Goal: Check status: Check status

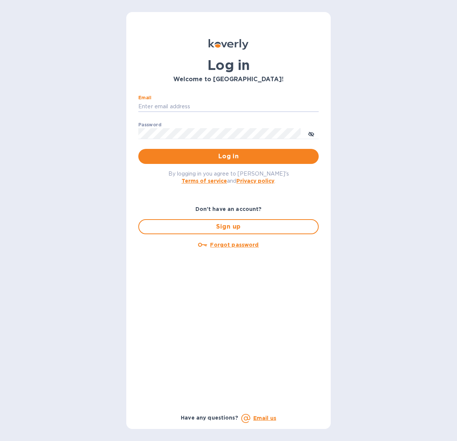
type input "[EMAIL_ADDRESS][DOMAIN_NAME]"
click at [187, 159] on span "Log in" at bounding box center [228, 156] width 168 height 9
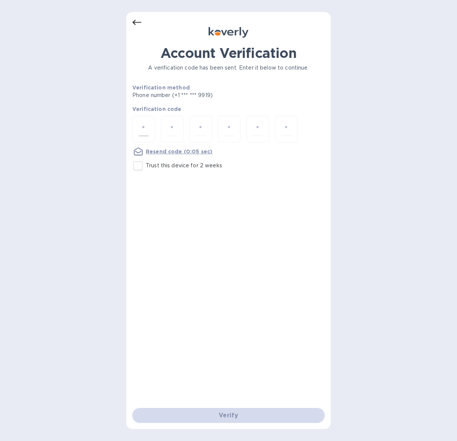
click at [145, 130] on input "number" at bounding box center [144, 129] width 10 height 14
type input "3"
type input "7"
type input "5"
type input "9"
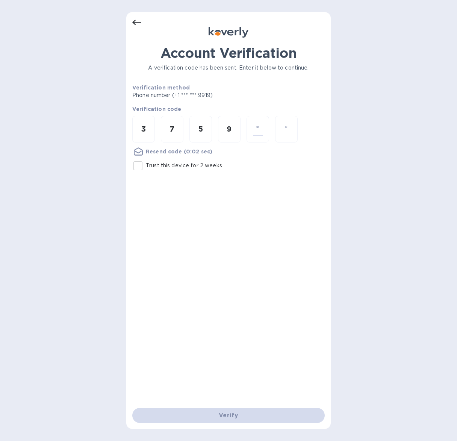
type input "4"
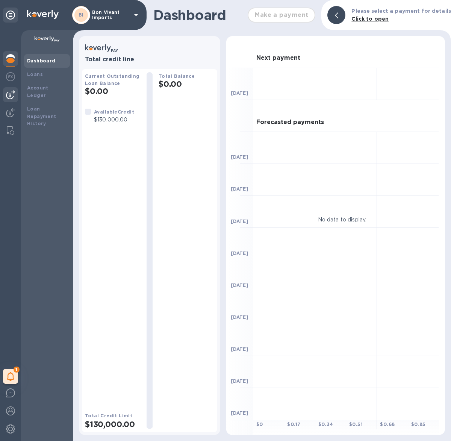
click at [13, 94] on img at bounding box center [10, 94] width 9 height 9
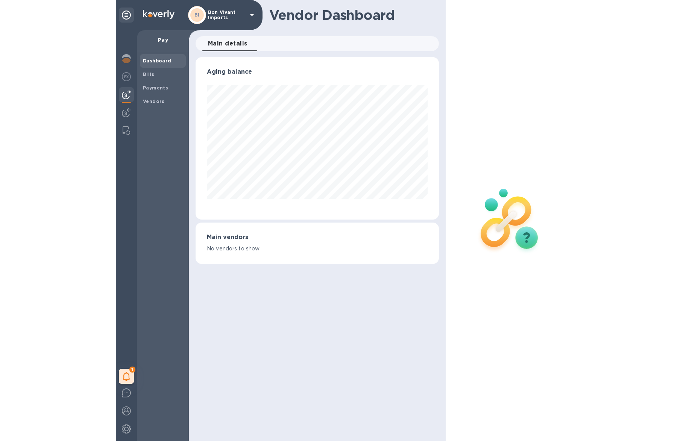
scroll to position [162, 243]
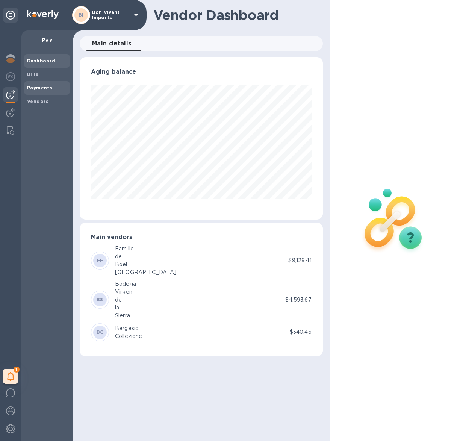
click at [31, 88] on b "Payments" at bounding box center [39, 88] width 25 height 6
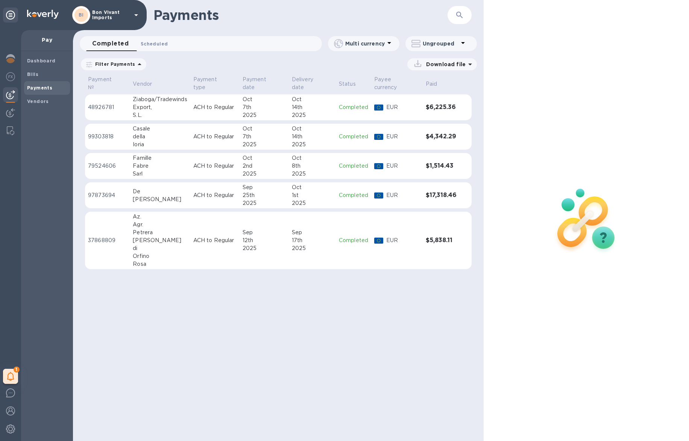
click at [150, 43] on span "Scheduled 0" at bounding box center [154, 44] width 27 height 8
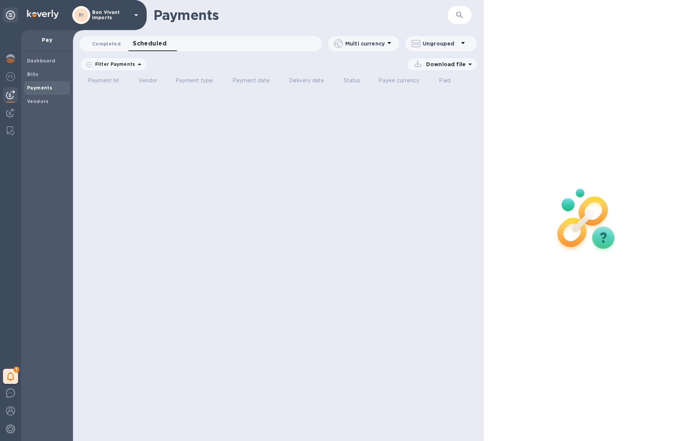
click at [110, 41] on span "Completed 0" at bounding box center [106, 44] width 29 height 8
